Goal: Task Accomplishment & Management: Manage account settings

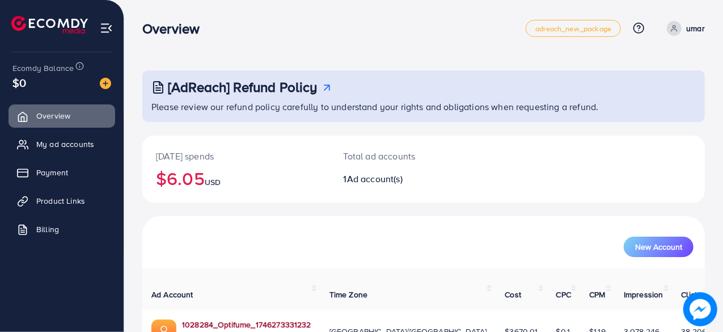
click at [241, 318] on link "1028284_Optifume_1746273331232" at bounding box center [246, 323] width 129 height 11
click at [73, 142] on span "My ad accounts" at bounding box center [68, 143] width 58 height 11
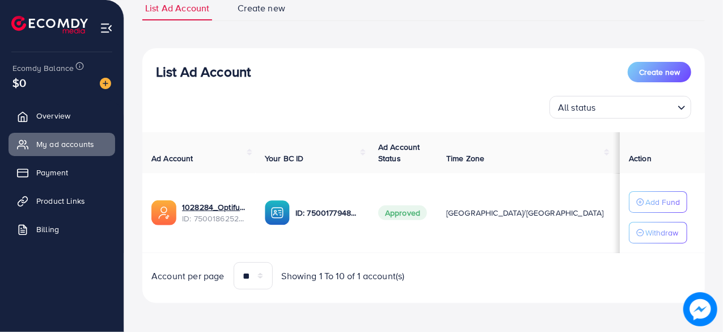
scroll to position [90, 0]
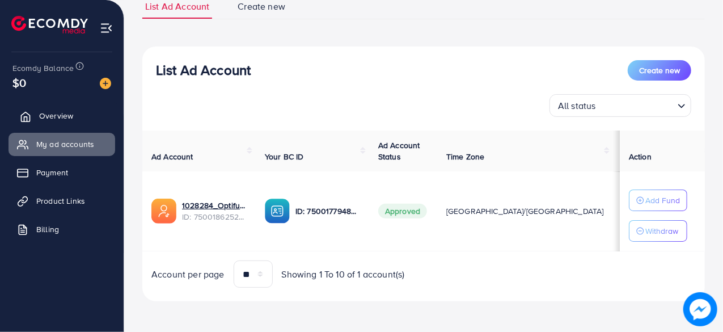
click at [48, 114] on span "Overview" at bounding box center [56, 115] width 34 height 11
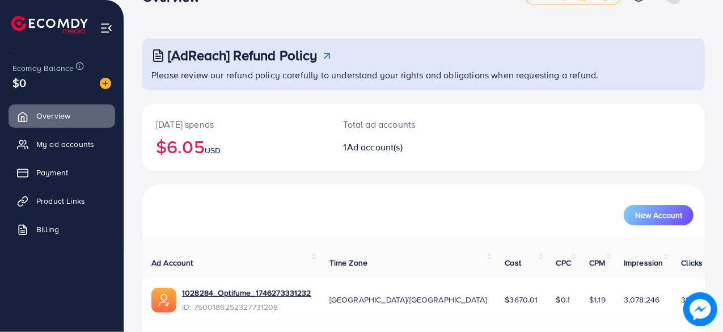
scroll to position [58, 0]
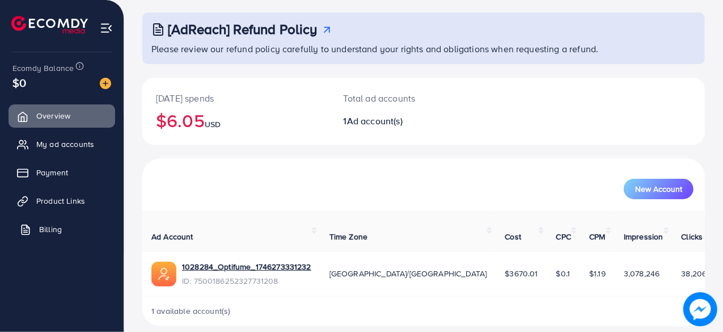
click at [53, 225] on span "Billing" at bounding box center [50, 228] width 23 height 11
